Goal: Task Accomplishment & Management: Use online tool/utility

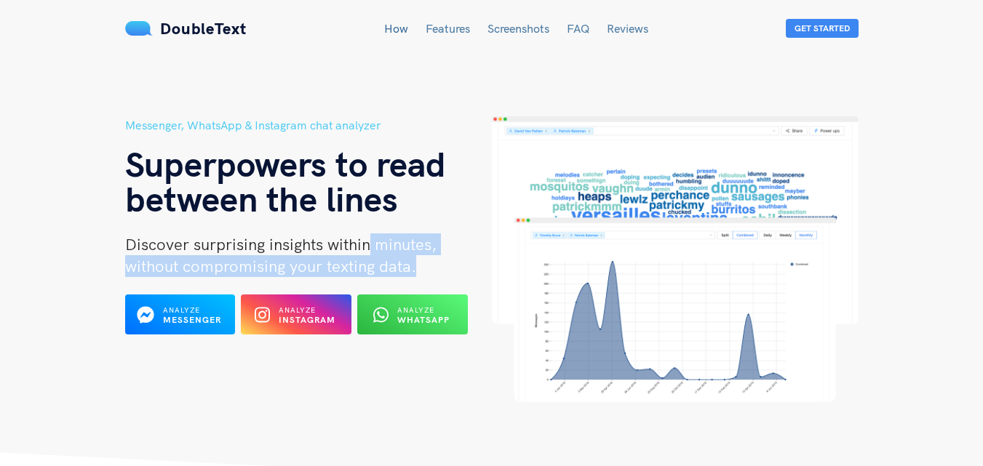
drag, startPoint x: 366, startPoint y: 243, endPoint x: 420, endPoint y: 272, distance: 61.8
click at [420, 272] on h2 "Discover surprising insights within minutes, without compromising your texting …" at bounding box center [308, 255] width 367 height 44
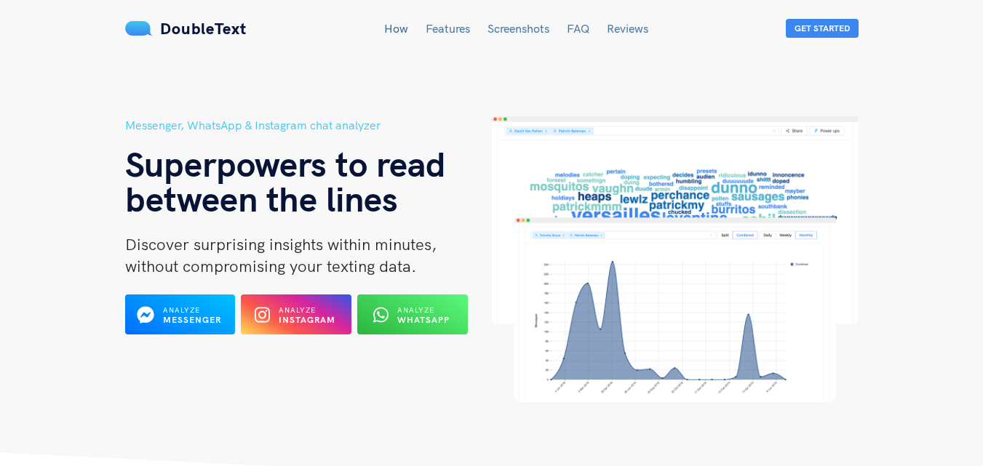
click at [414, 414] on div "Messenger, WhatsApp & Instagram chat analyzer Superpowers to read between the l…" at bounding box center [491, 279] width 756 height 327
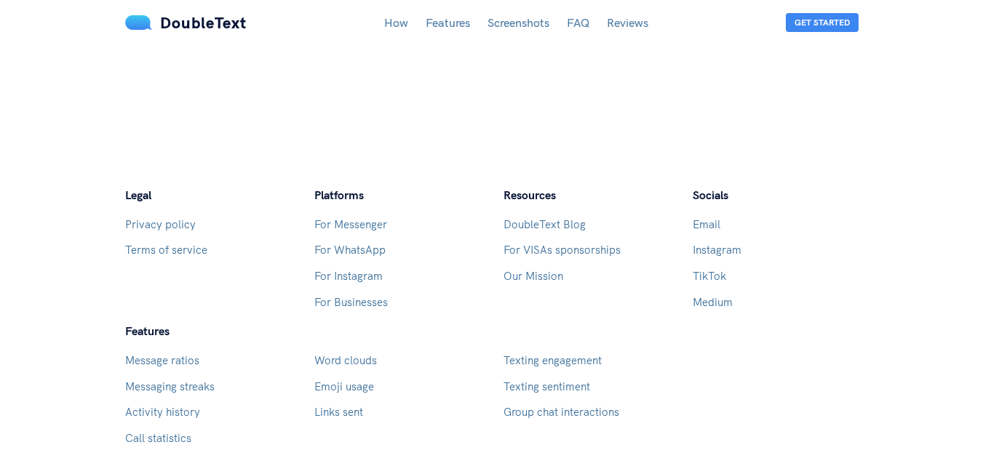
scroll to position [4270, 0]
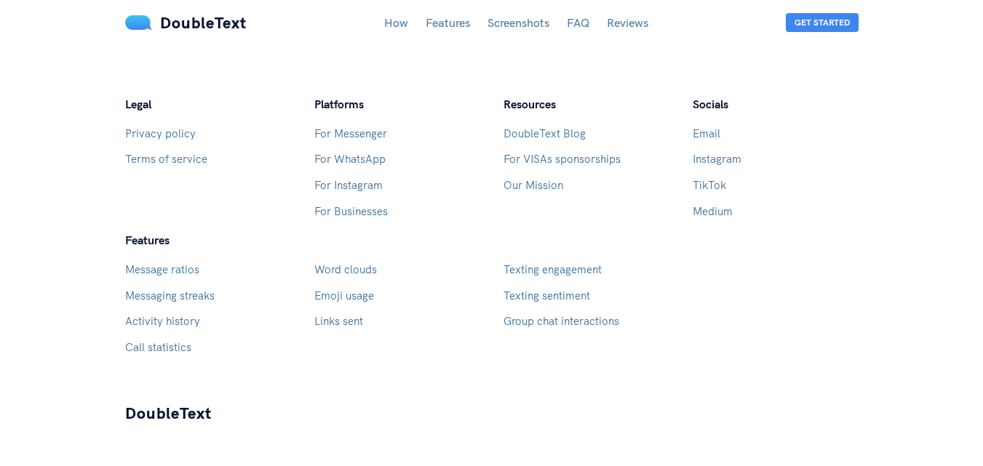
click at [442, 29] on link "Features" at bounding box center [448, 22] width 44 height 15
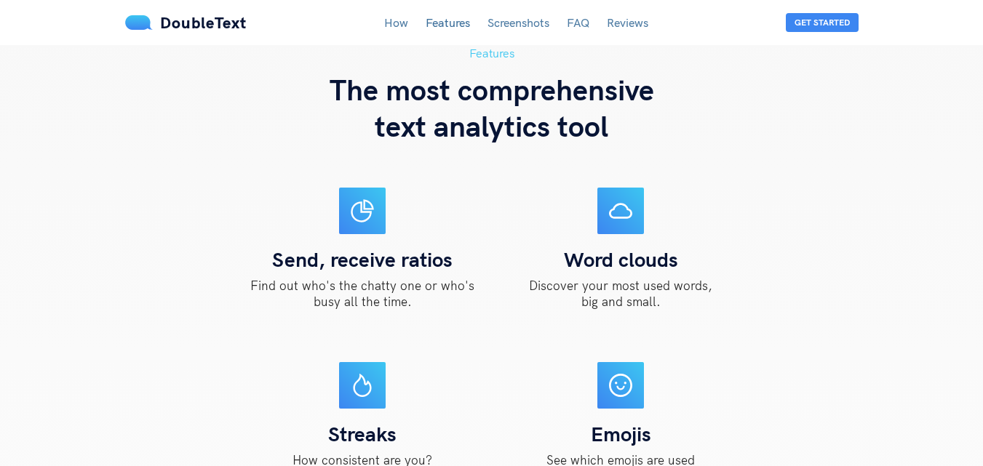
scroll to position [1240, 0]
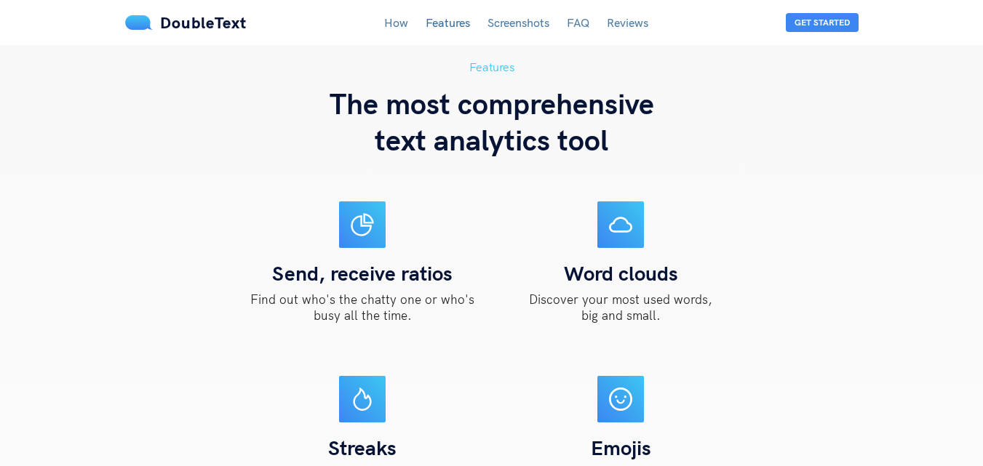
click at [500, 29] on link "Screenshots" at bounding box center [518, 22] width 62 height 15
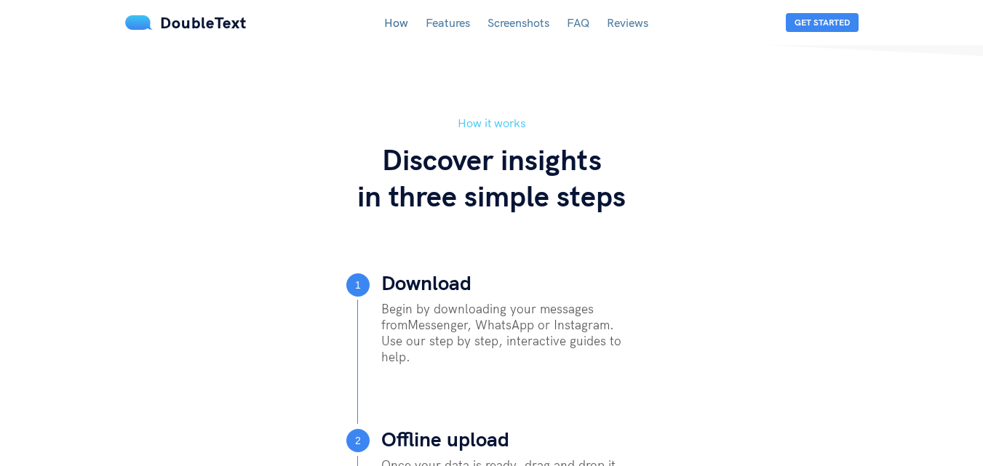
scroll to position [0, 0]
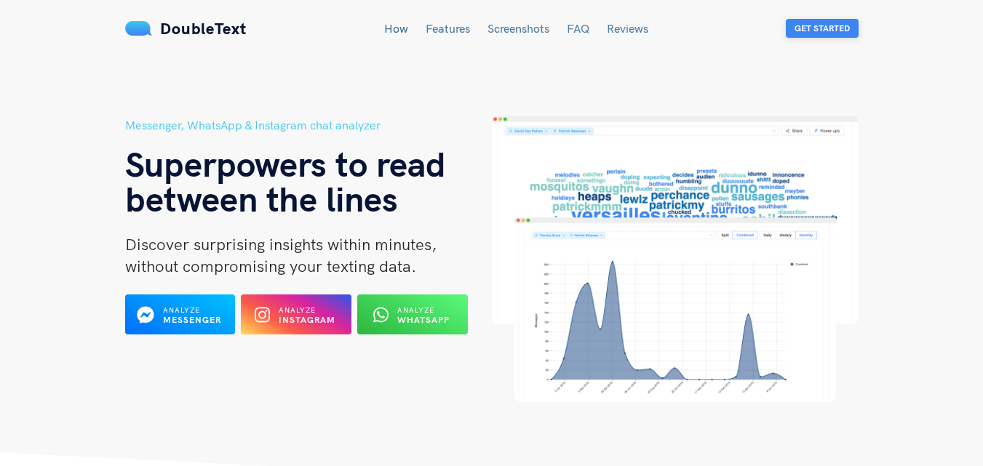
click at [823, 28] on button "Get Started" at bounding box center [822, 28] width 73 height 19
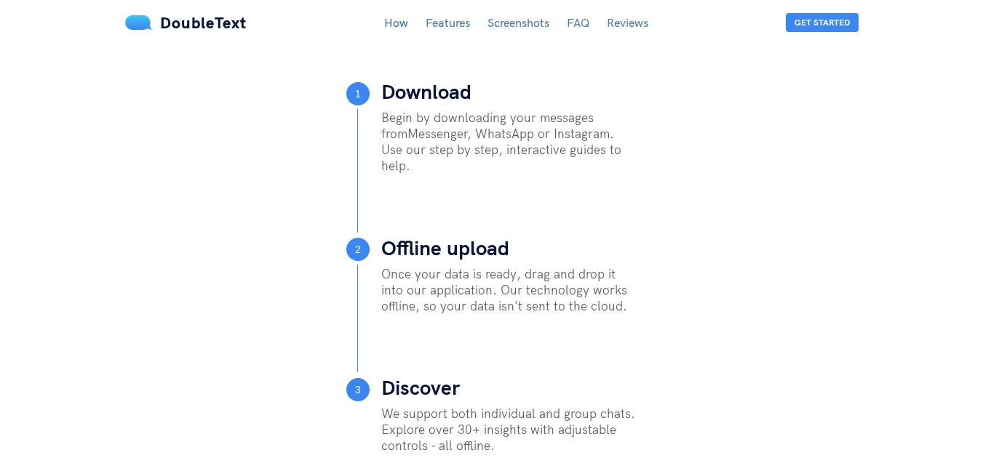
scroll to position [642, 0]
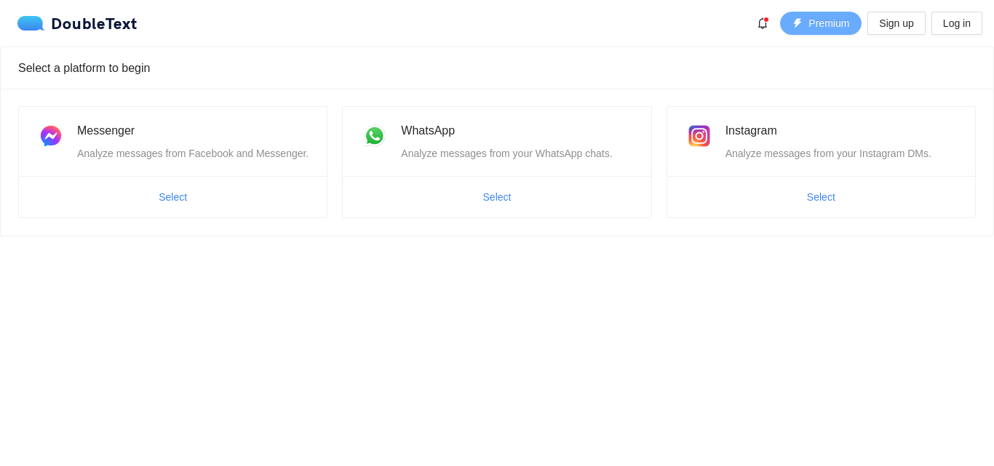
click at [807, 17] on button "Premium" at bounding box center [820, 23] width 81 height 23
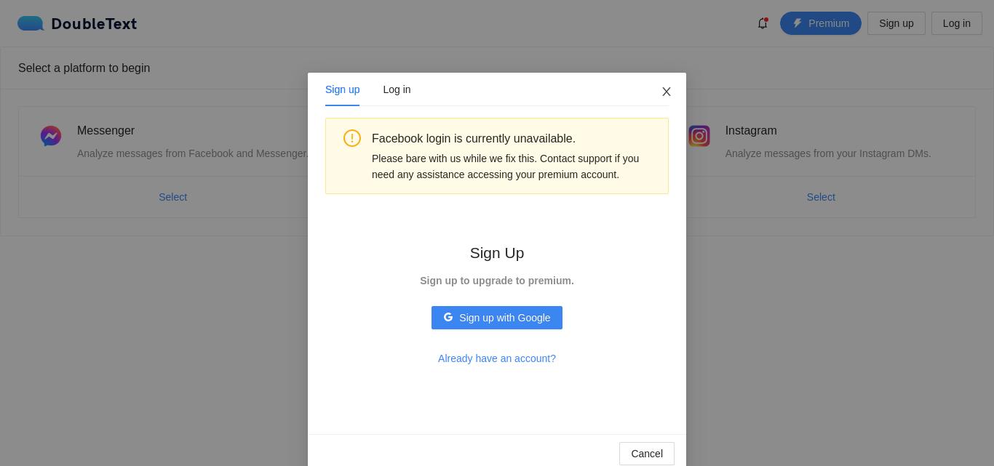
click at [653, 84] on span "Close" at bounding box center [666, 92] width 39 height 39
